Goal: Task Accomplishment & Management: Use online tool/utility

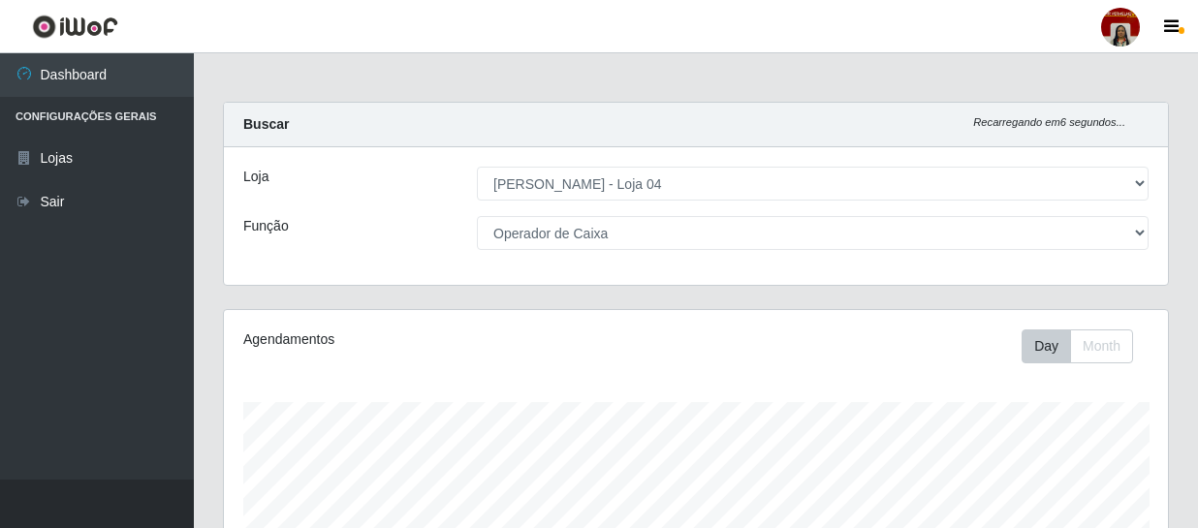
select select "251"
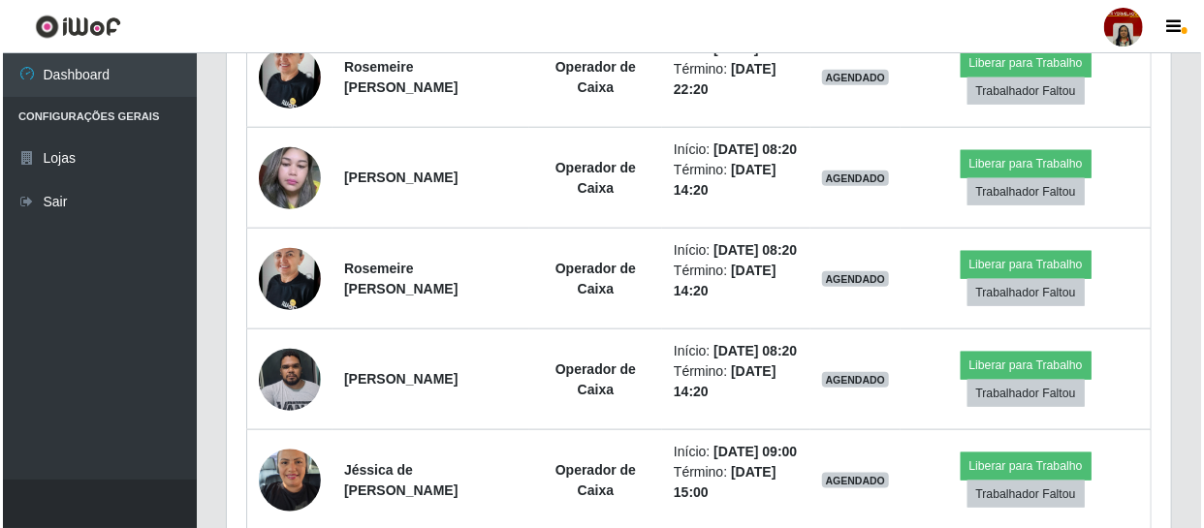
scroll to position [622, 0]
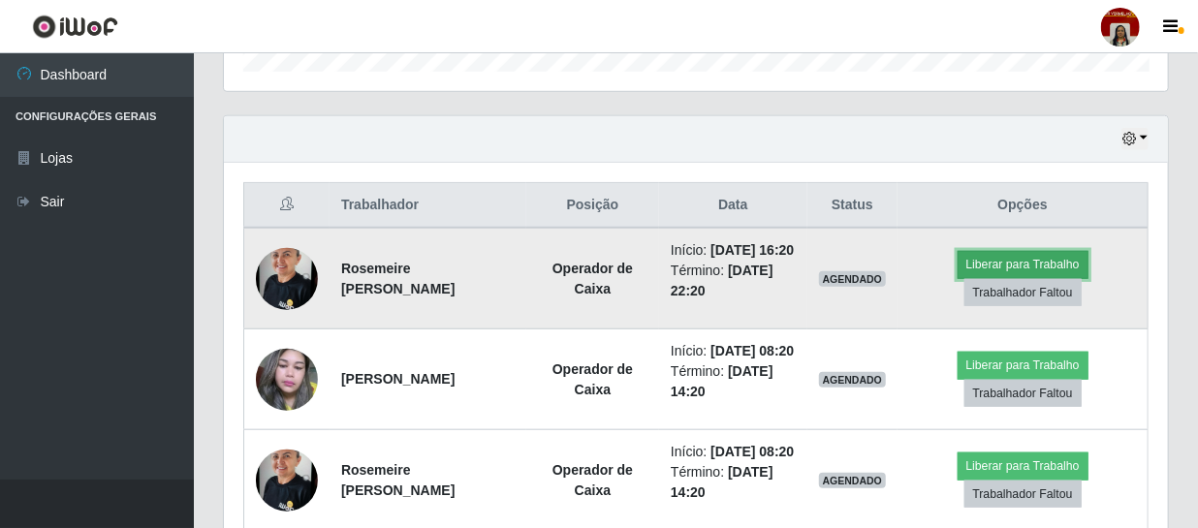
click at [1051, 271] on button "Liberar para Trabalho" at bounding box center [1023, 264] width 131 height 27
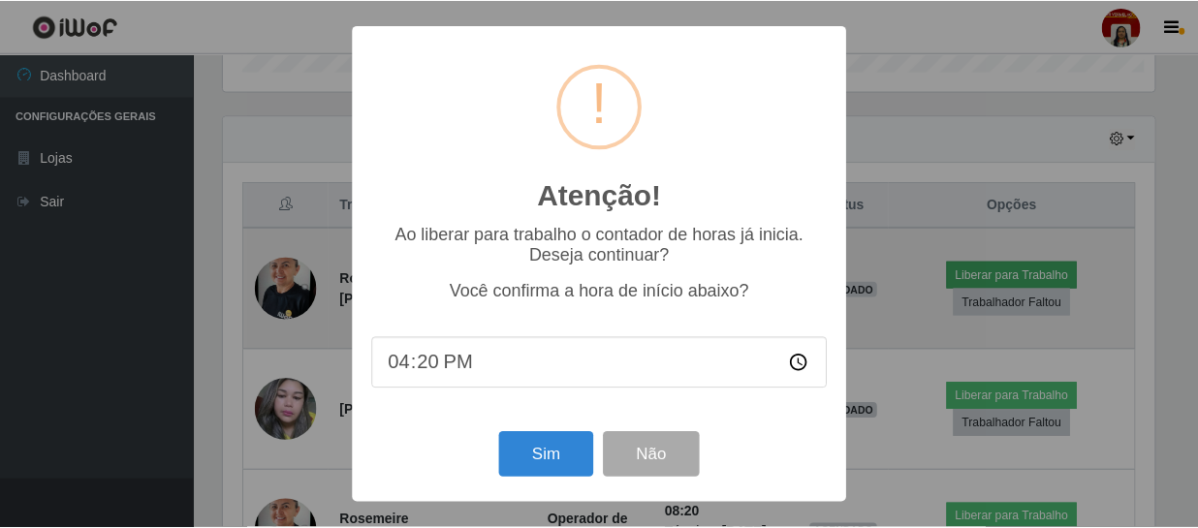
scroll to position [402, 936]
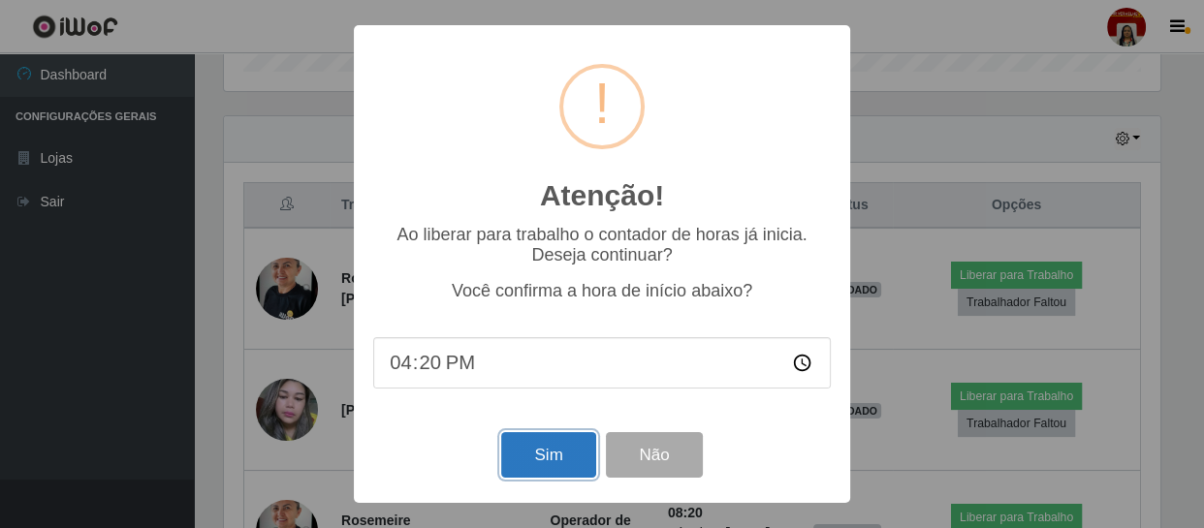
click at [565, 454] on button "Sim" at bounding box center [548, 455] width 94 height 46
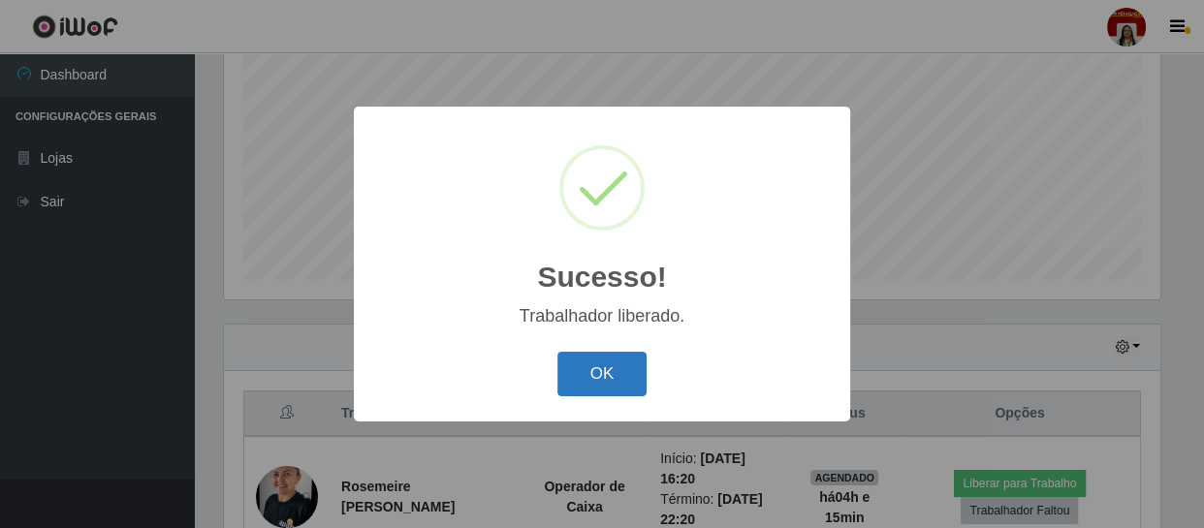
click at [629, 379] on button "OK" at bounding box center [603, 375] width 90 height 46
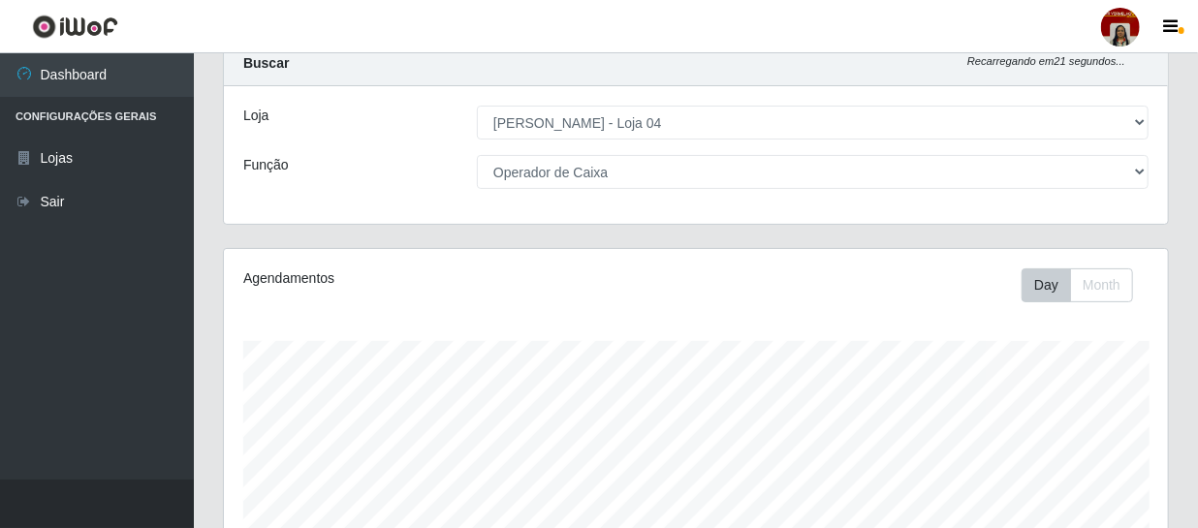
scroll to position [60, 0]
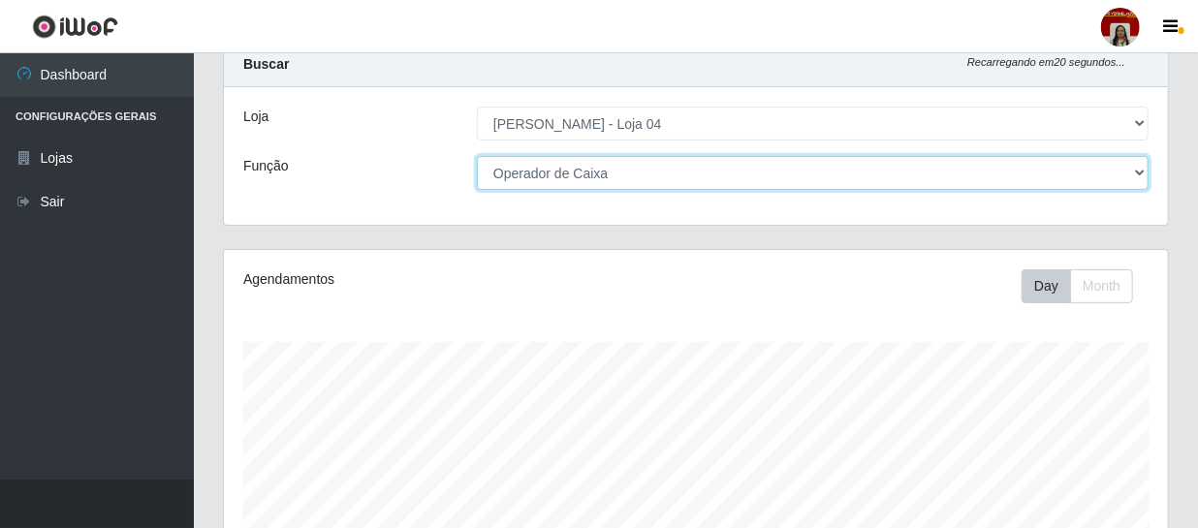
click at [980, 182] on select "[Selecione...] ASG ASG + ASG ++ Auxiliar de Depósito Auxiliar de Depósito + Aux…" at bounding box center [813, 173] width 672 height 34
click at [477, 156] on select "[Selecione...] ASG ASG + ASG ++ Auxiliar de Depósito Auxiliar de Depósito + Aux…" at bounding box center [813, 173] width 672 height 34
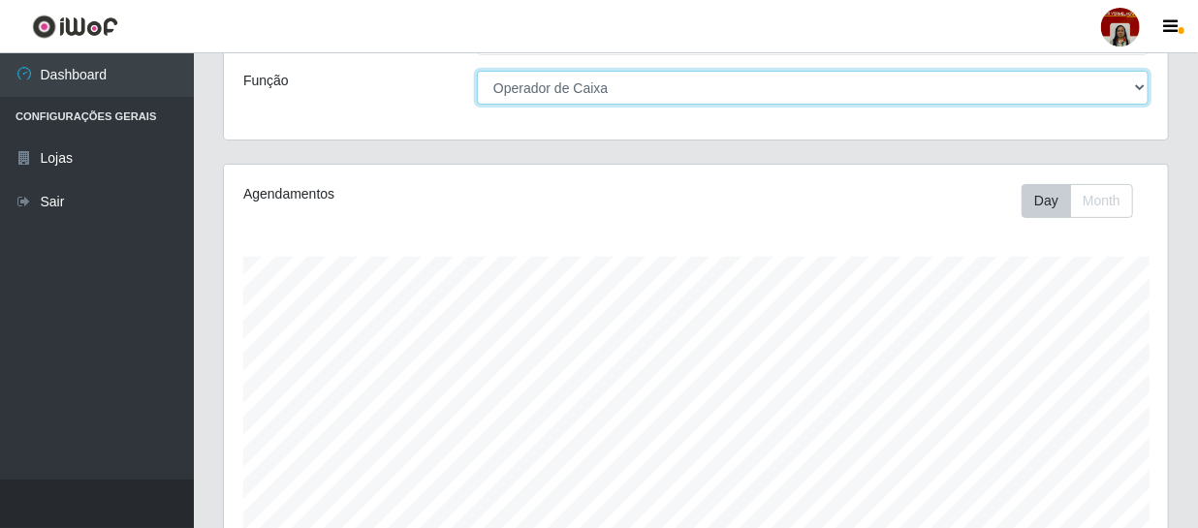
scroll to position [0, 0]
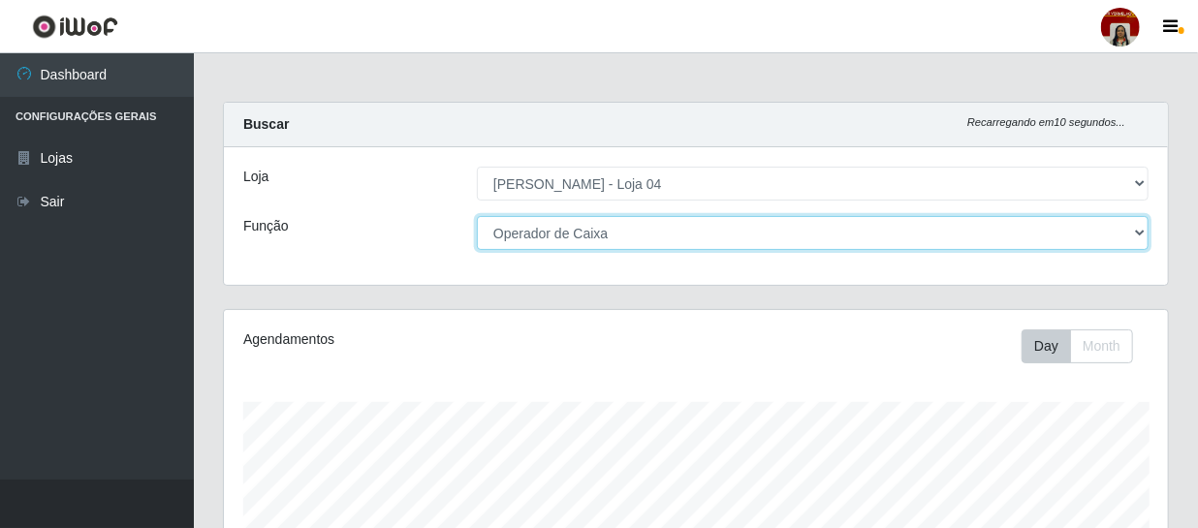
click at [891, 240] on select "[Selecione...] ASG ASG + ASG ++ Auxiliar de Depósito Auxiliar de Depósito + Aux…" at bounding box center [813, 233] width 672 height 34
click at [477, 216] on select "[Selecione...] ASG ASG + ASG ++ Auxiliar de Depósito Auxiliar de Depósito + Aux…" at bounding box center [813, 233] width 672 height 34
click at [714, 221] on select "[Selecione...] ASG ASG + ASG ++ Auxiliar de Depósito Auxiliar de Depósito + Aux…" at bounding box center [813, 233] width 672 height 34
select select "22"
click at [477, 216] on select "[Selecione...] ASG ASG + ASG ++ Auxiliar de Depósito Auxiliar de Depósito + Aux…" at bounding box center [813, 233] width 672 height 34
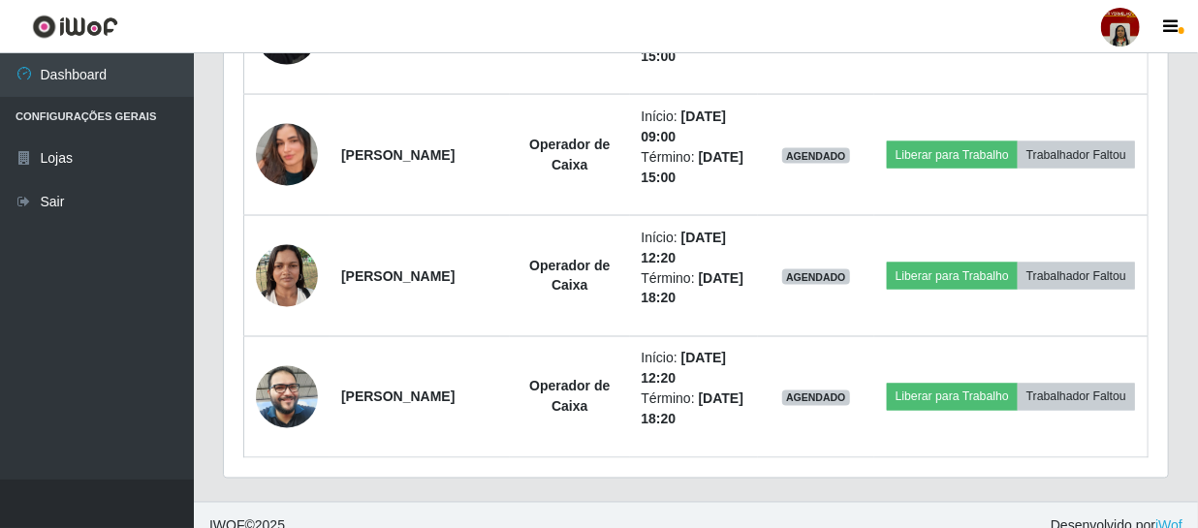
scroll to position [1382, 0]
